Goal: Use online tool/utility

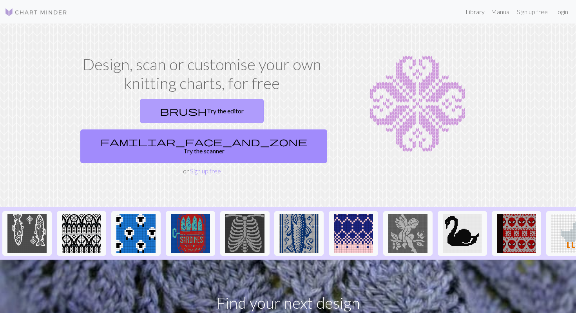
click at [156, 109] on link "brush Try the editor" at bounding box center [202, 111] width 124 height 24
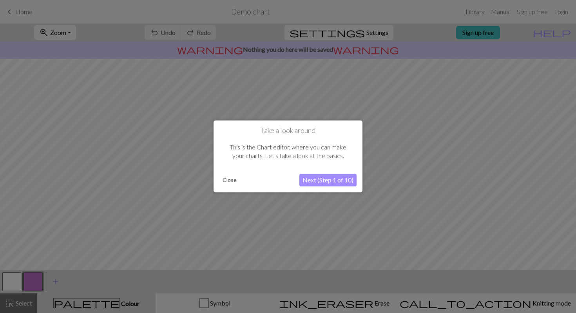
click at [227, 181] on button "Close" at bounding box center [229, 180] width 20 height 12
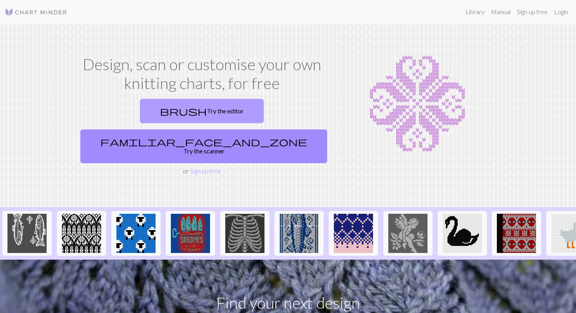
click at [147, 107] on link "brush Try the editor" at bounding box center [202, 111] width 124 height 24
